Goal: Information Seeking & Learning: Find specific fact

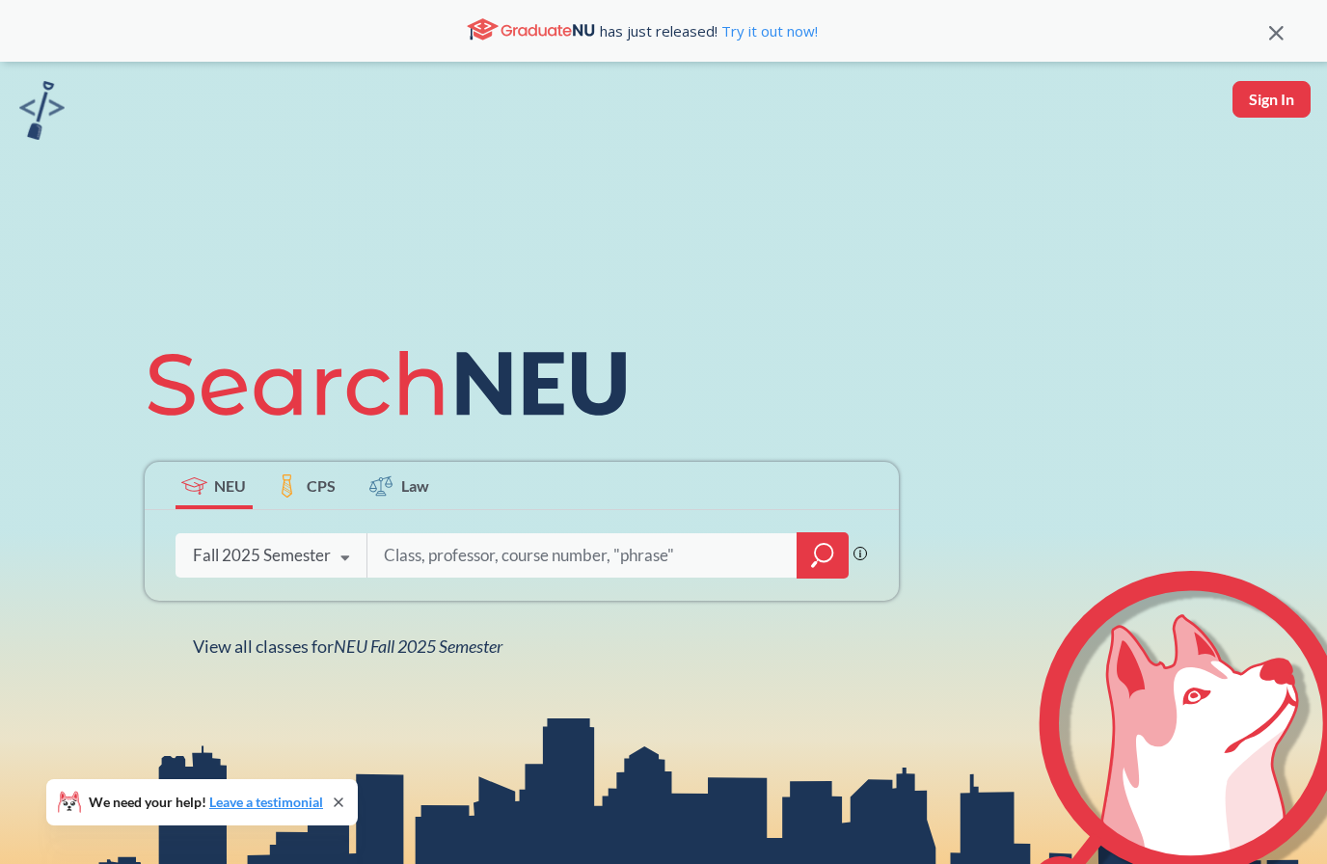
click at [525, 576] on input "search" at bounding box center [582, 555] width 401 height 40
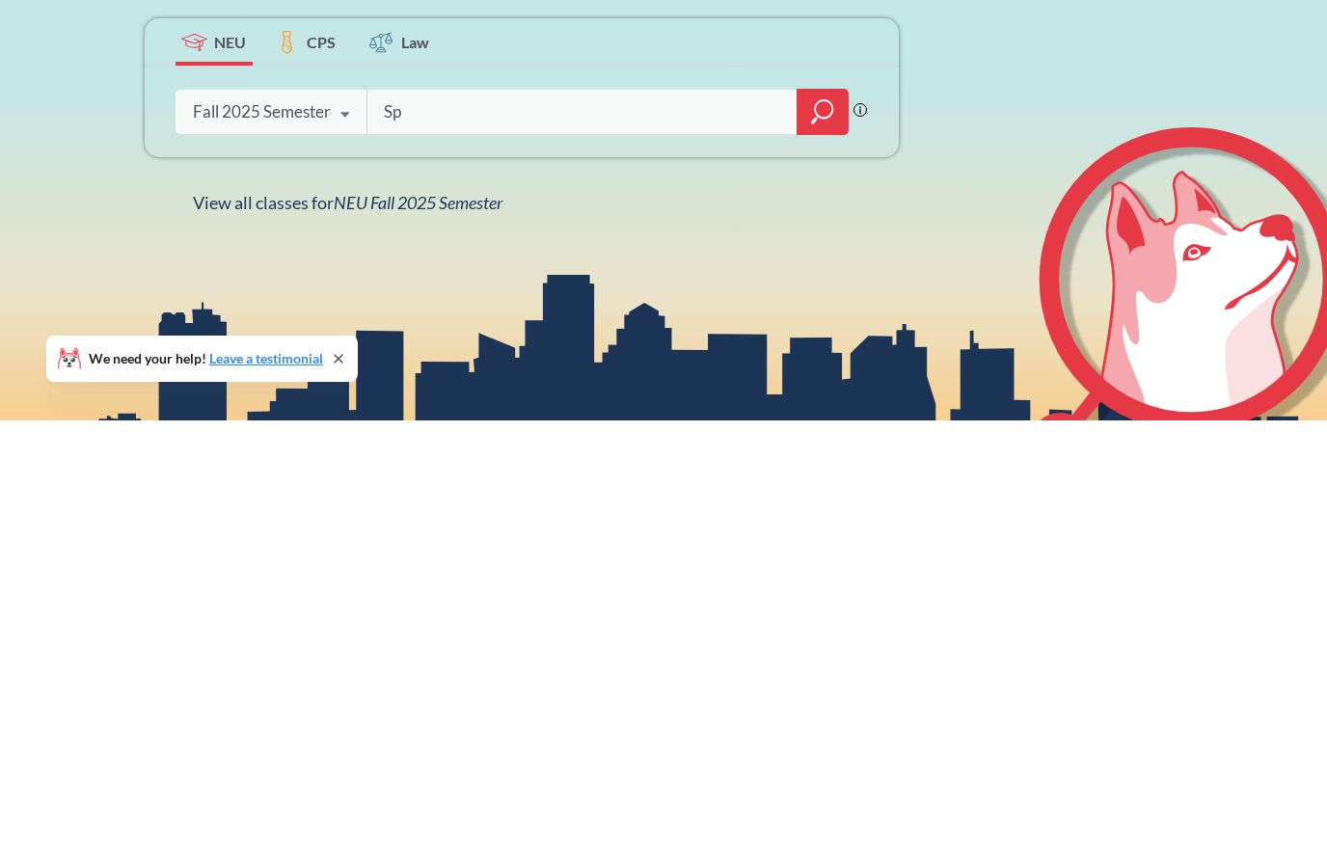
type input "S"
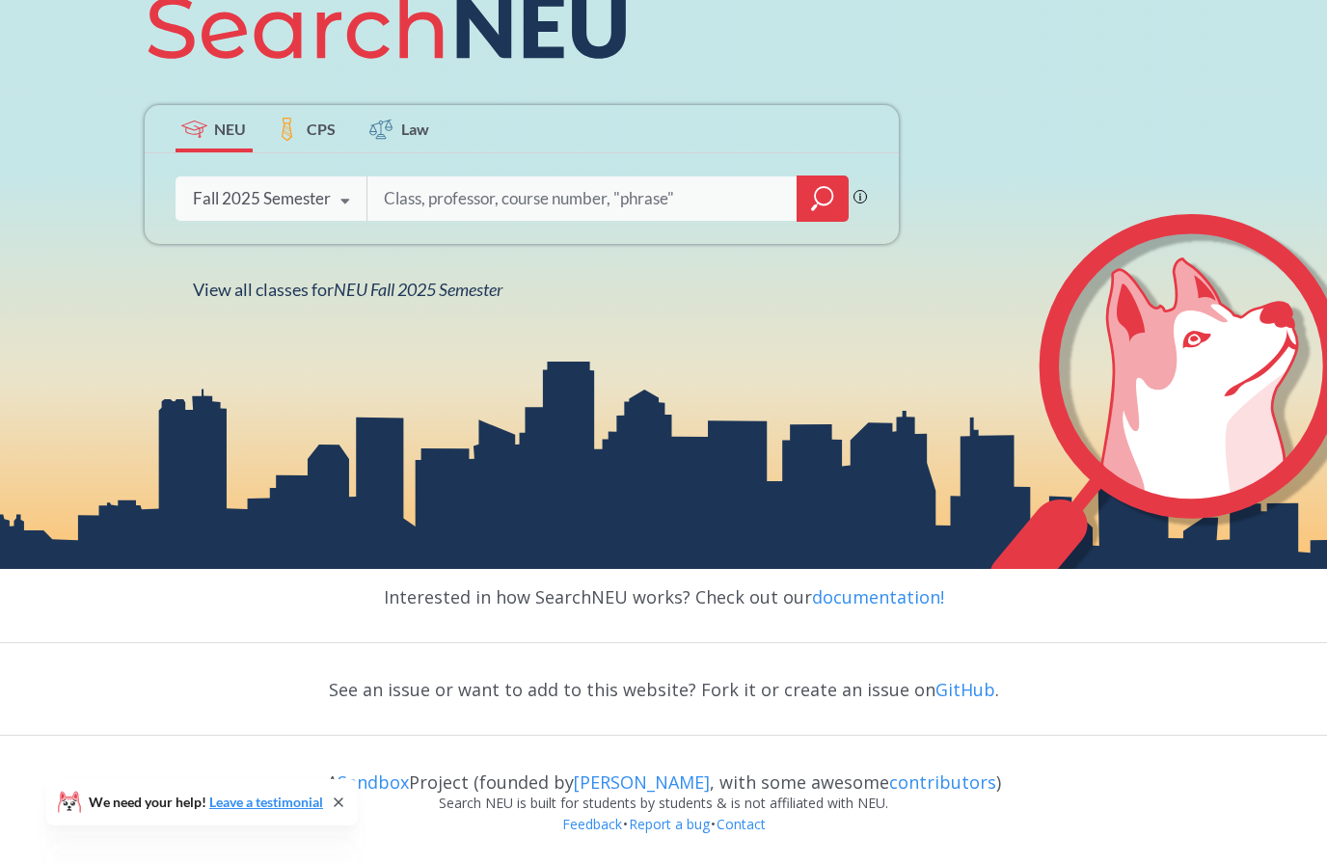
click at [551, 178] on input "search" at bounding box center [582, 198] width 401 height 40
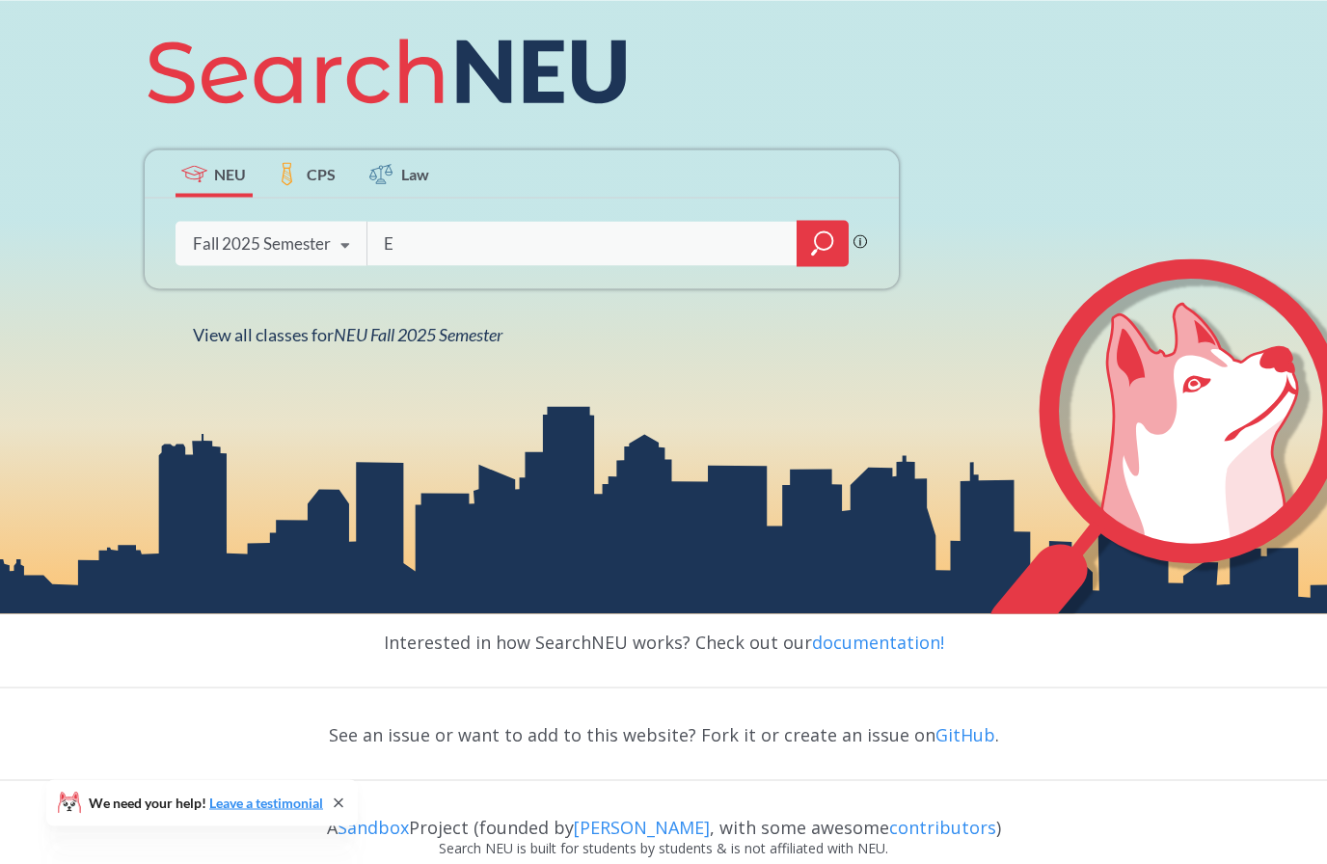
scroll to position [303, 0]
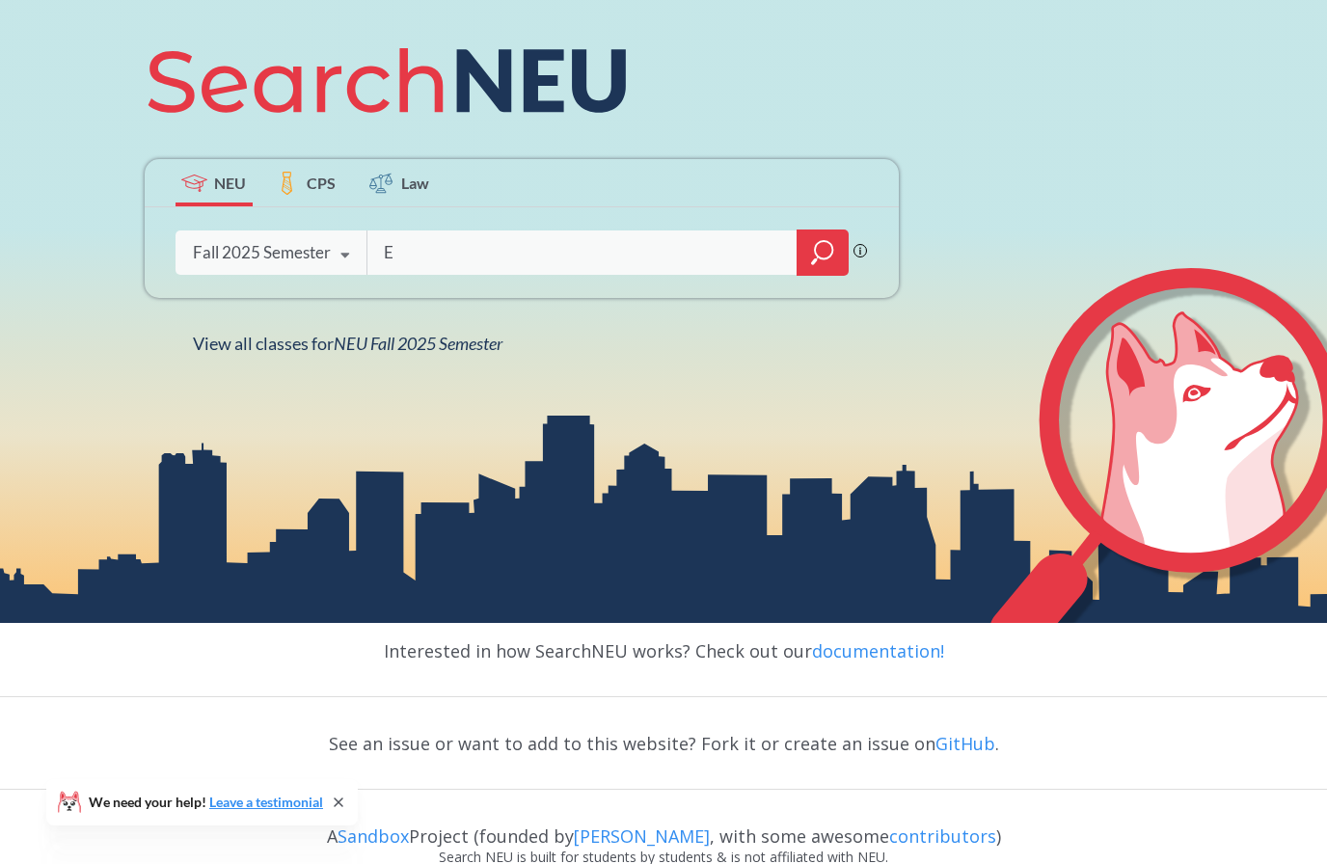
click at [219, 263] on div "Fall 2025 Semester" at bounding box center [262, 252] width 138 height 21
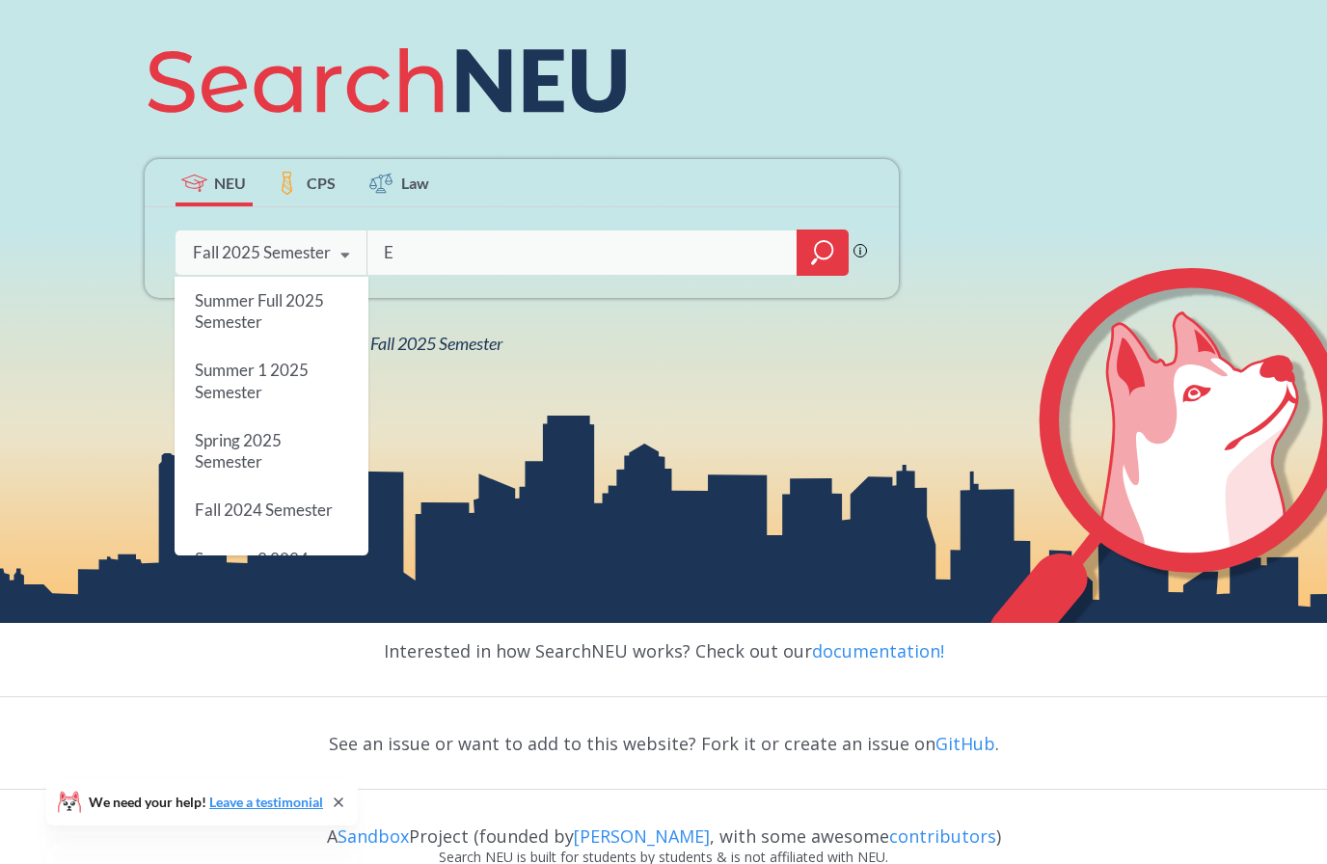
scroll to position [123, 0]
click at [310, 481] on div "Spring 2025 Semester" at bounding box center [272, 446] width 194 height 69
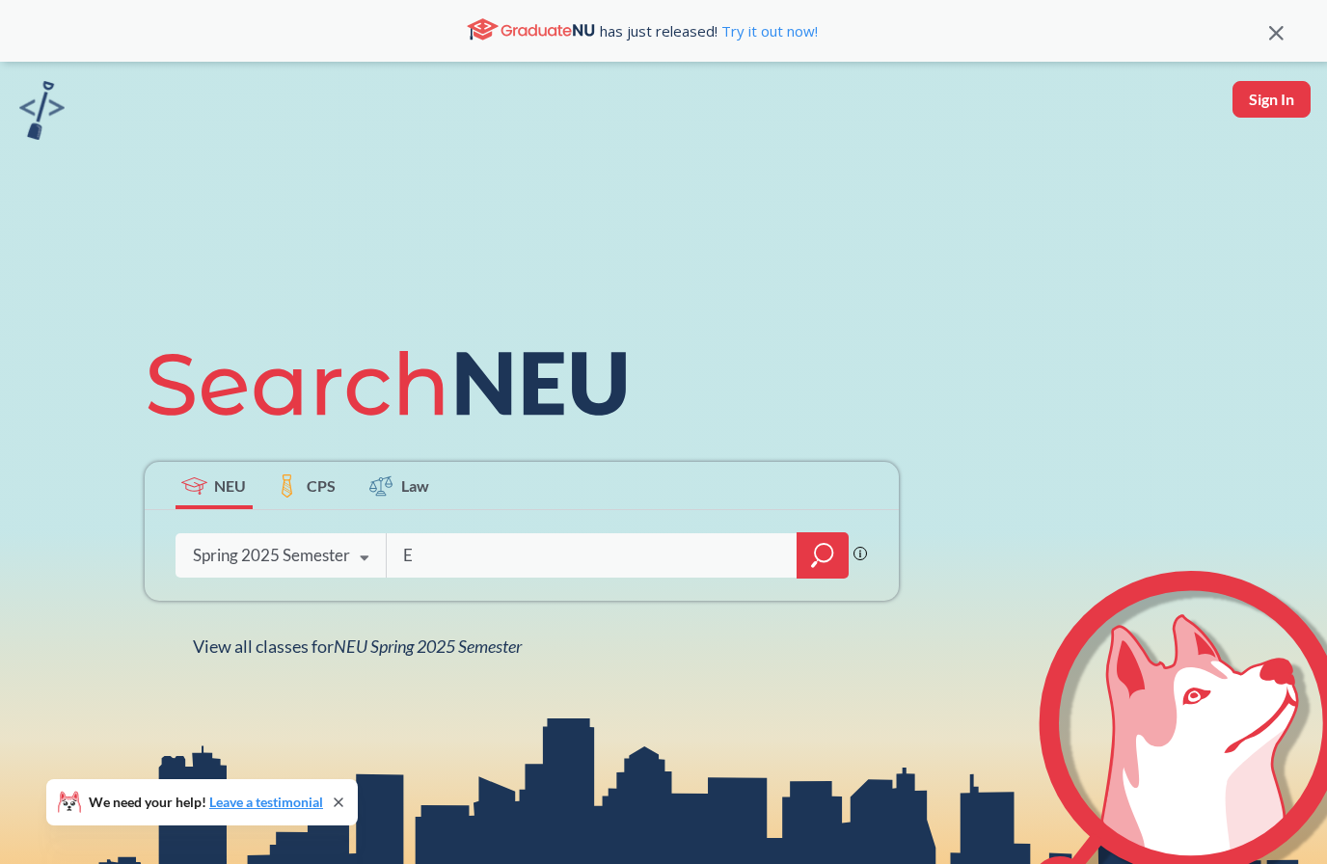
click at [496, 576] on input "E" at bounding box center [592, 555] width 382 height 40
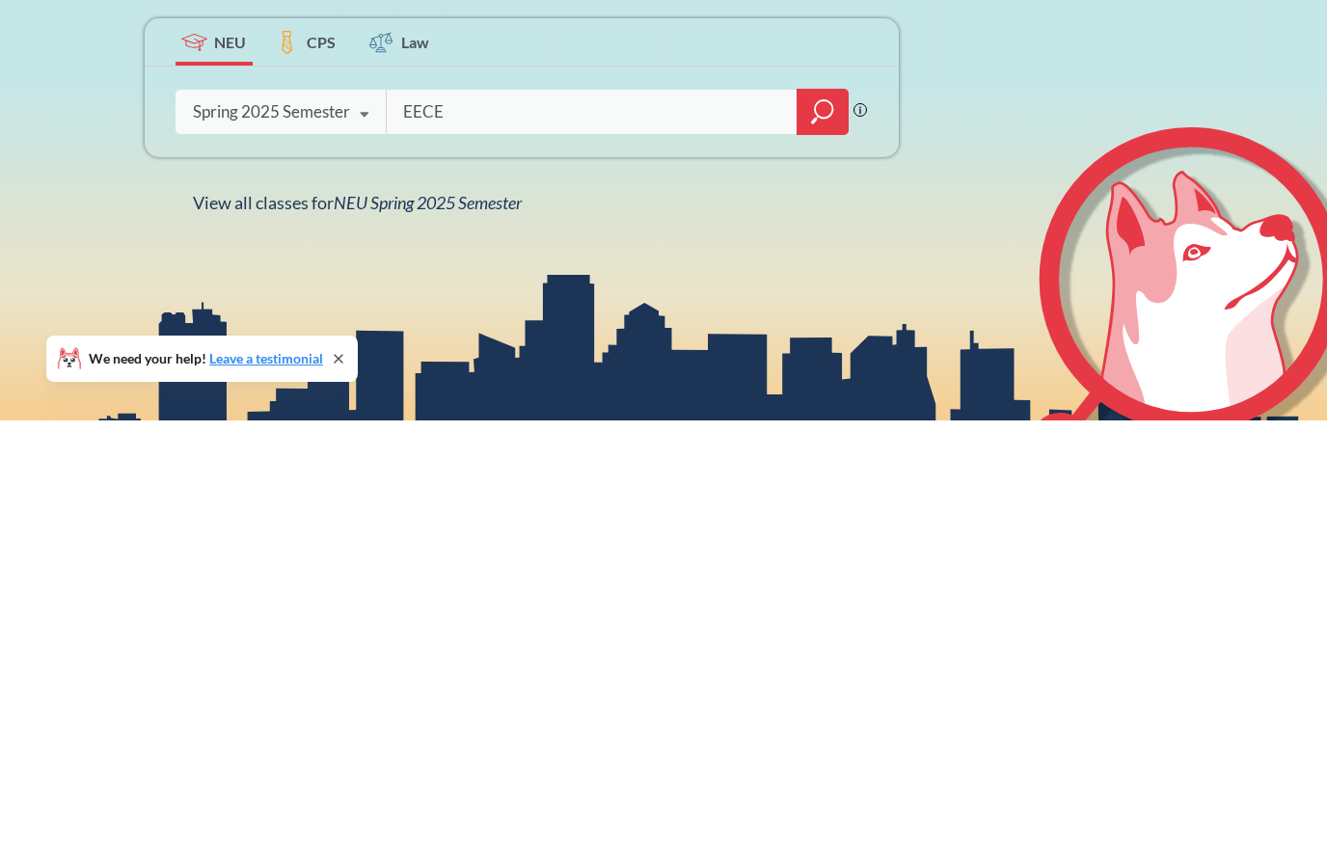
scroll to position [443, 0]
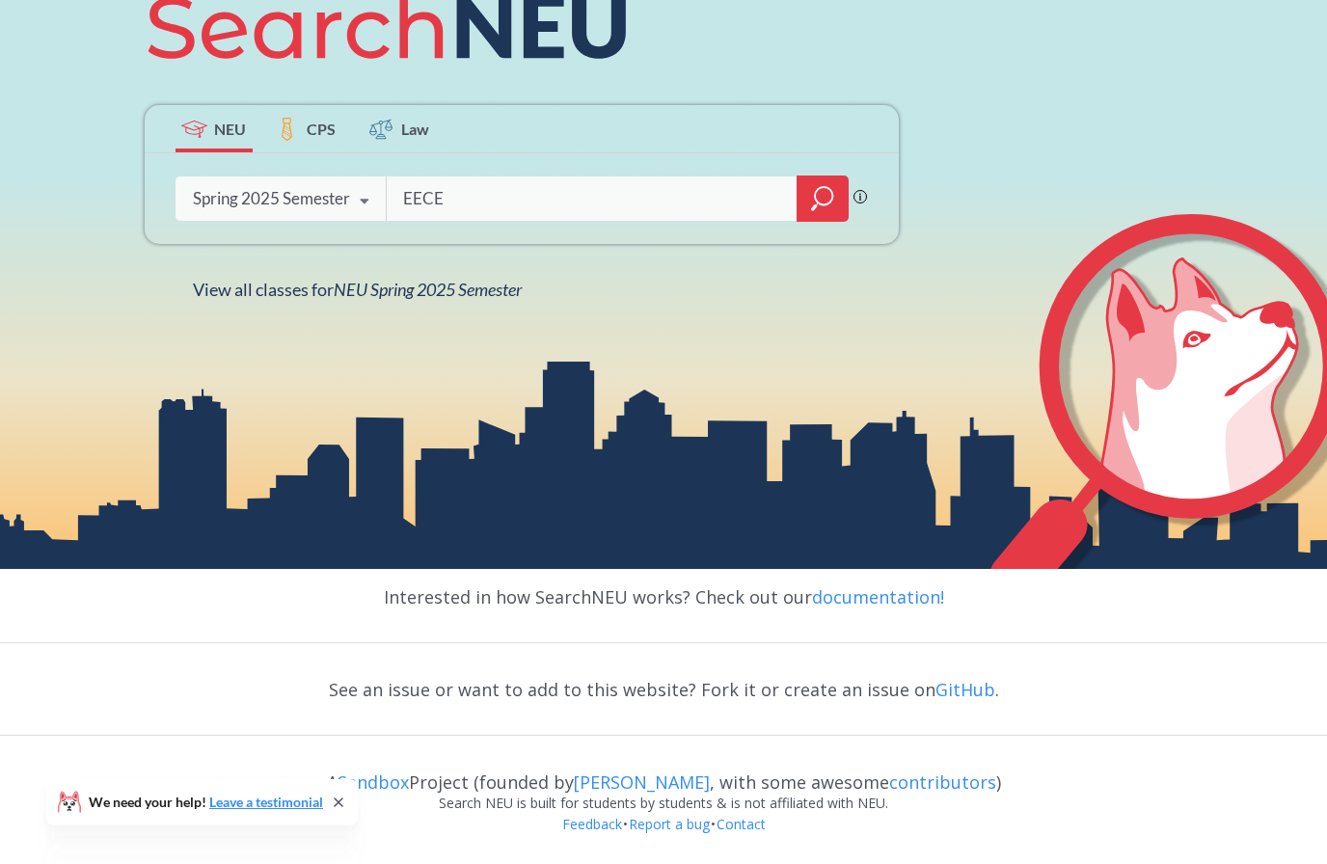
click at [508, 178] on input "EECE" at bounding box center [592, 198] width 382 height 40
type input "EECE 5698"
click at [824, 185] on icon "magnifying glass" at bounding box center [822, 198] width 23 height 27
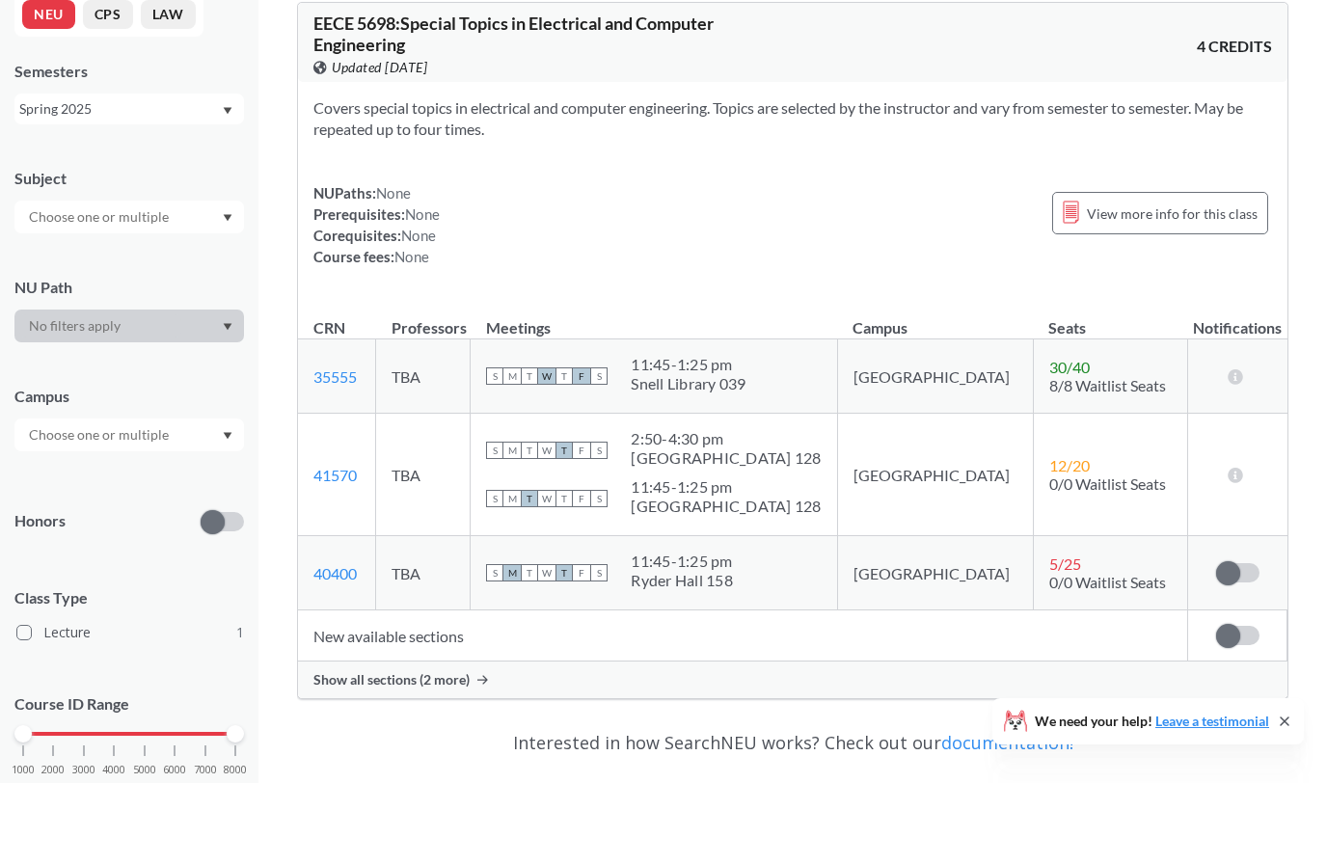
click at [35, 179] on div "Spring 2025" at bounding box center [119, 189] width 201 height 21
click at [101, 205] on div "Fall 2025" at bounding box center [128, 231] width 229 height 53
